Goal: Book appointment/travel/reservation

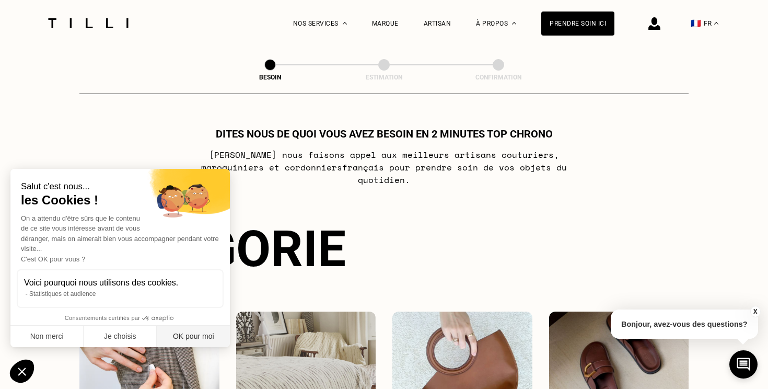
click at [202, 341] on button "OK pour moi" at bounding box center [193, 337] width 73 height 22
checkbox input "true"
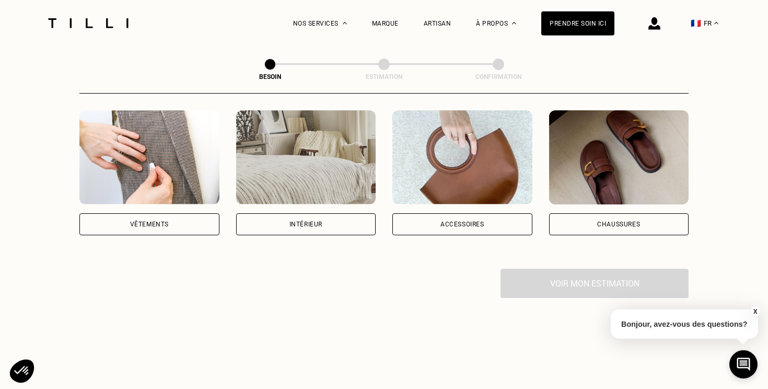
scroll to position [192, 0]
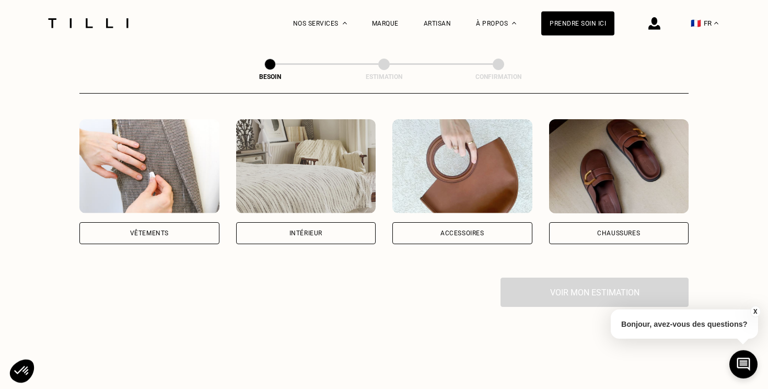
click at [334, 225] on div "Intérieur" at bounding box center [306, 233] width 140 height 22
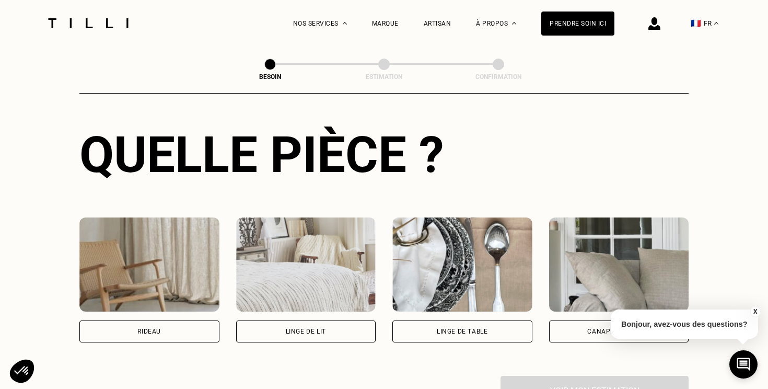
scroll to position [387, 0]
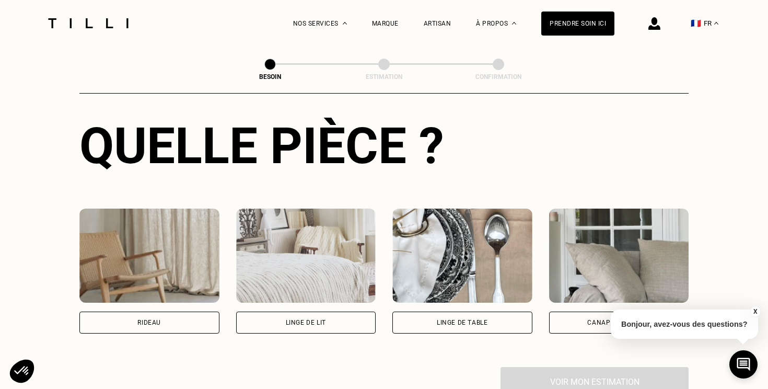
click at [177, 311] on div "Rideau" at bounding box center [149, 322] width 140 height 22
select select "FR"
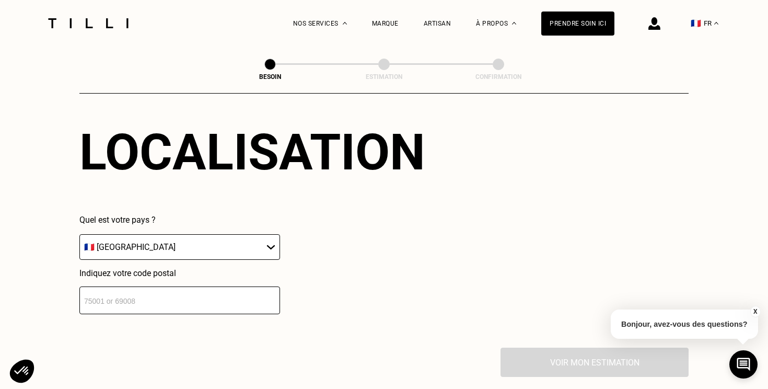
scroll to position [665, 0]
click at [173, 288] on input "number" at bounding box center [179, 300] width 201 height 28
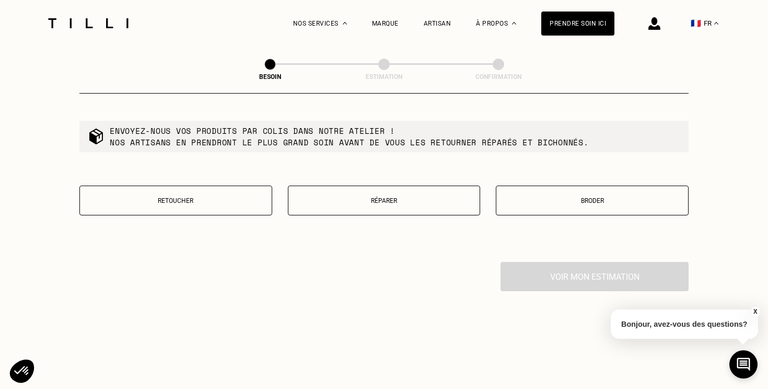
scroll to position [1020, 0]
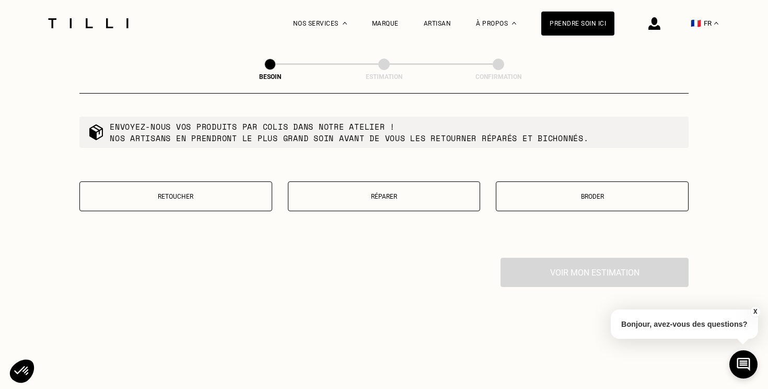
type input "40170"
click at [229, 193] on p "Retoucher" at bounding box center [175, 196] width 181 height 7
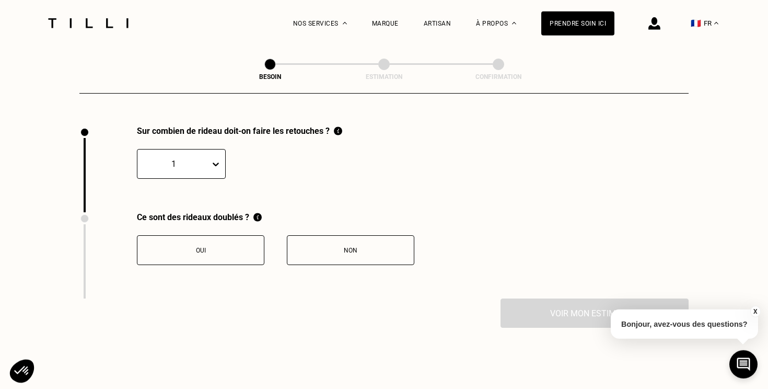
scroll to position [1153, 0]
click at [300, 246] on div "Non" at bounding box center [351, 249] width 116 height 7
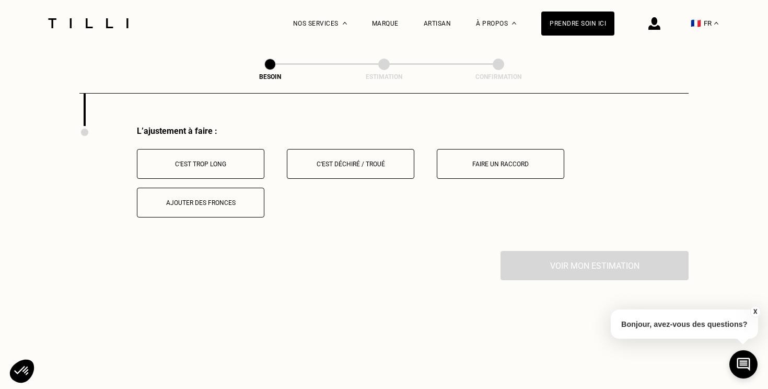
scroll to position [1325, 0]
click at [238, 150] on button "C‘est trop long" at bounding box center [200, 163] width 127 height 30
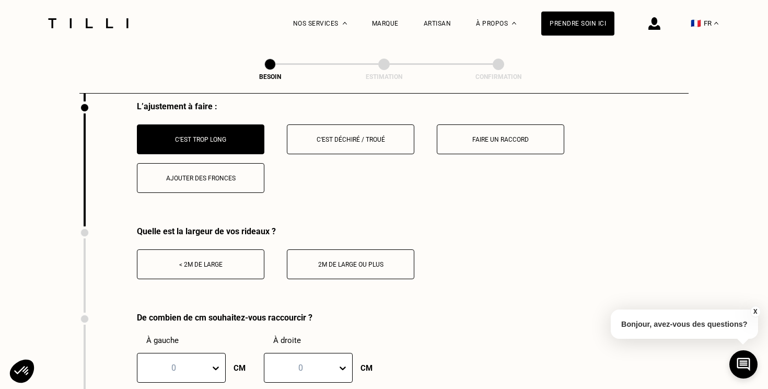
scroll to position [1352, 0]
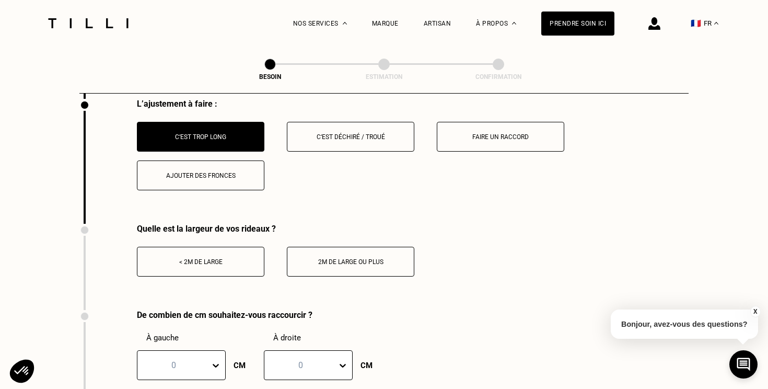
click at [224, 258] on div "< 2m de large" at bounding box center [201, 261] width 116 height 7
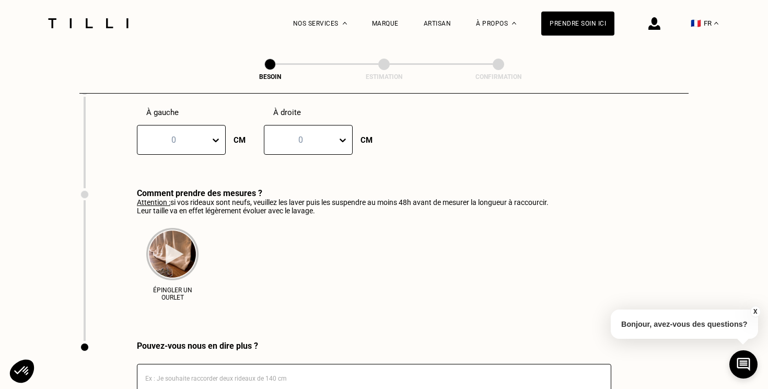
scroll to position [1572, 0]
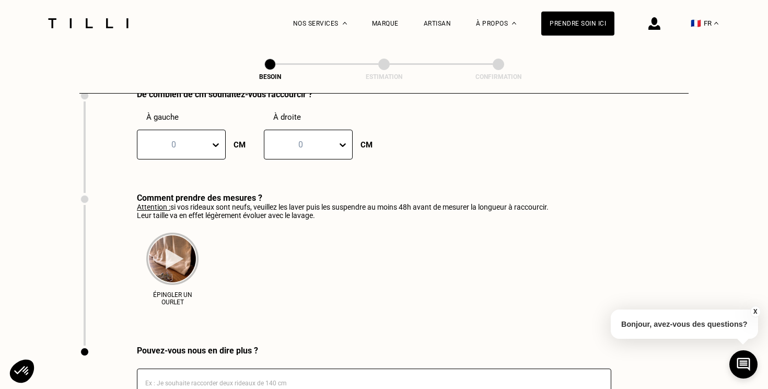
click at [201, 143] on div "0" at bounding box center [173, 144] width 73 height 16
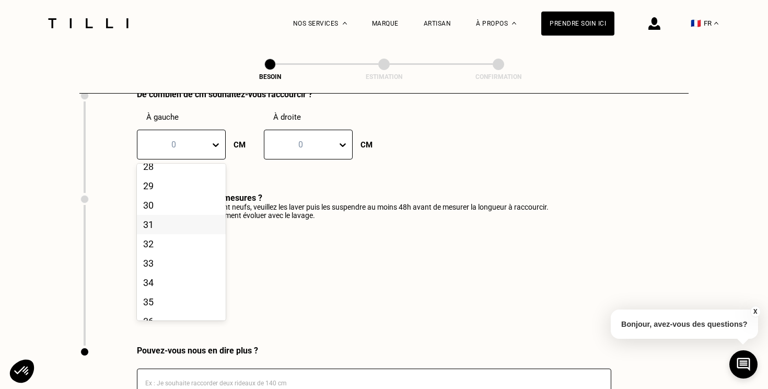
scroll to position [555, 0]
click at [192, 203] on div "30" at bounding box center [181, 200] width 89 height 19
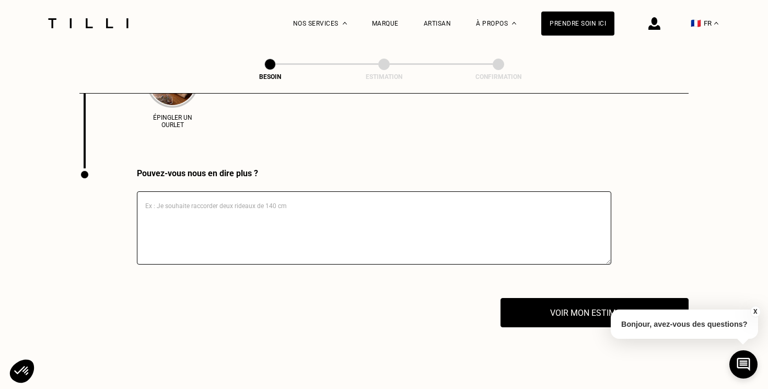
scroll to position [1759, 0]
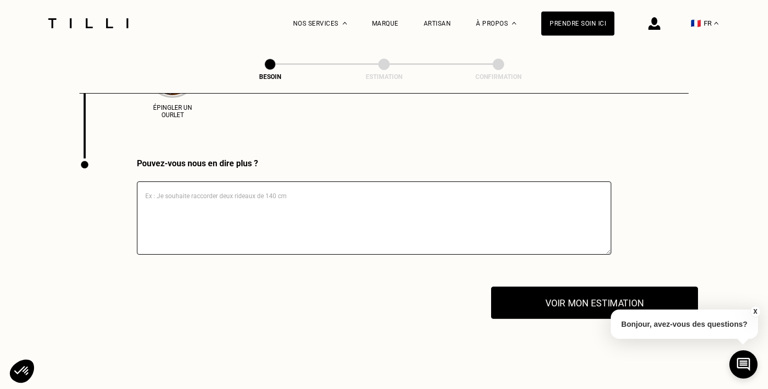
click at [536, 294] on button "Voir mon estimation" at bounding box center [594, 302] width 207 height 32
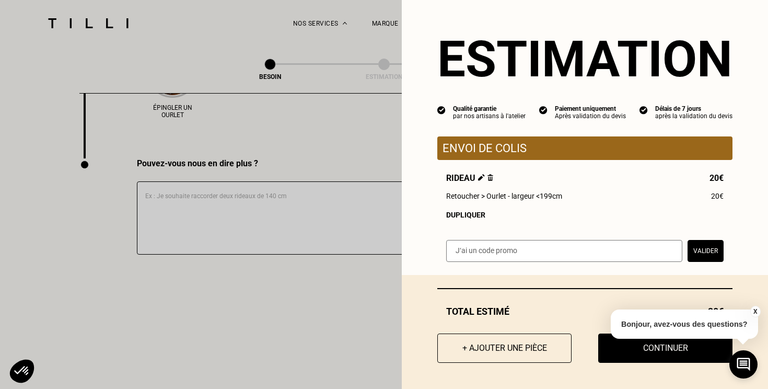
scroll to position [5, 0]
